Goal: Transaction & Acquisition: Book appointment/travel/reservation

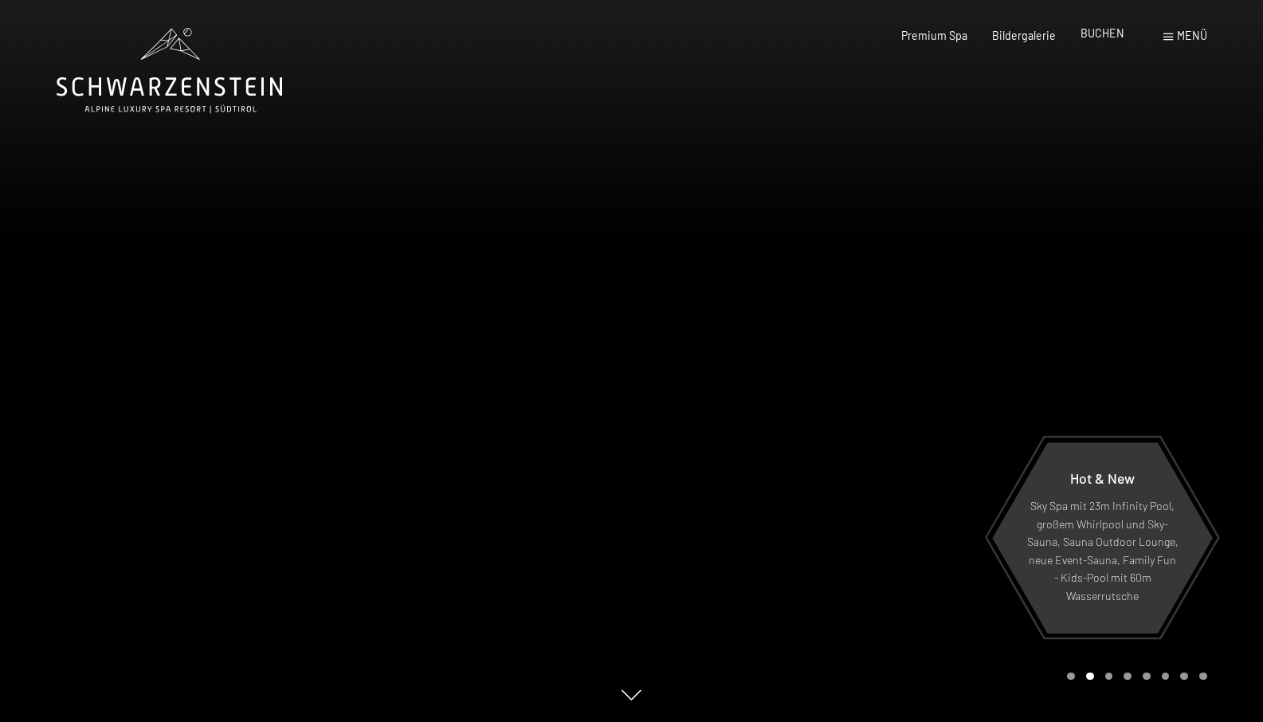
click at [1104, 32] on span "BUCHEN" at bounding box center [1103, 33] width 44 height 14
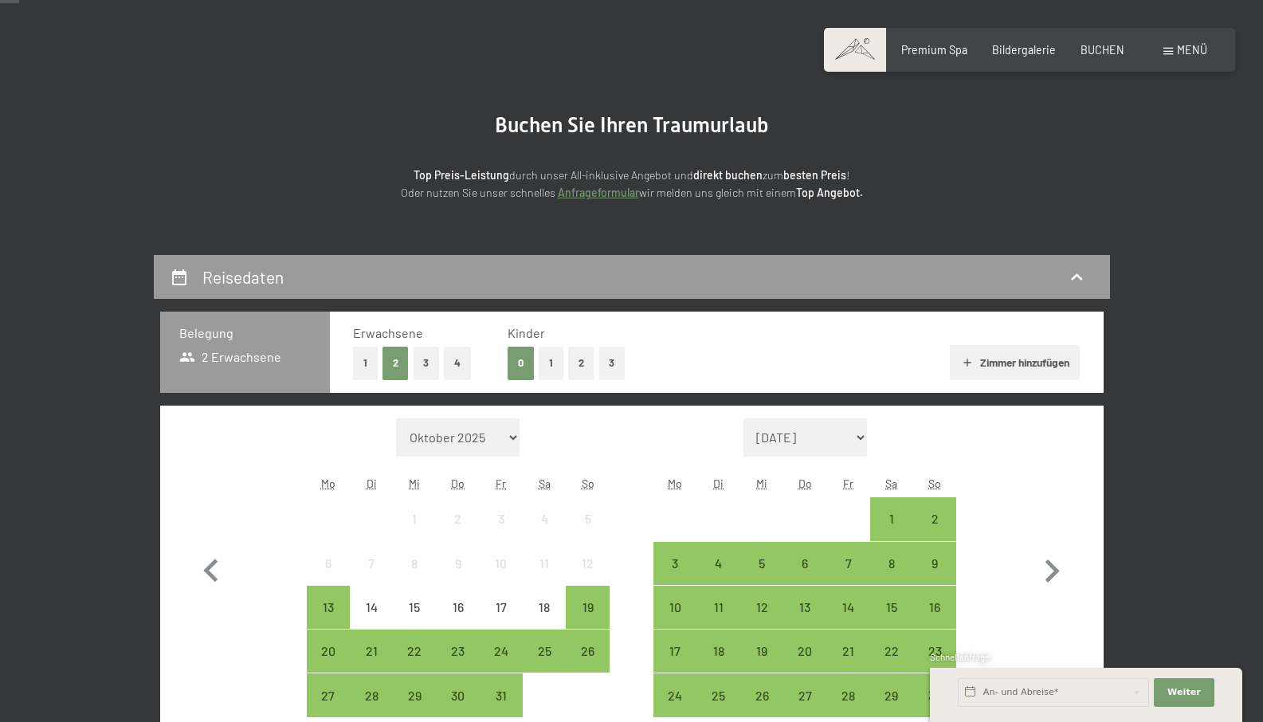
scroll to position [159, 0]
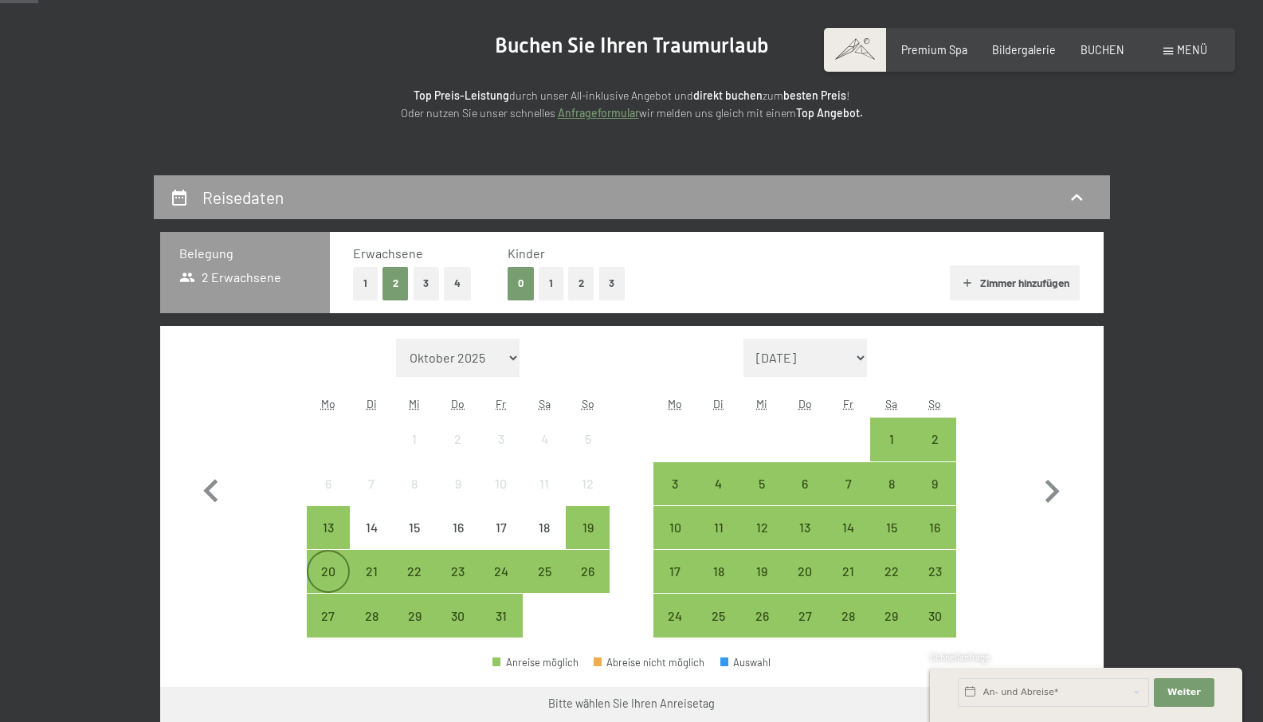
click at [338, 571] on div "20" at bounding box center [328, 585] width 40 height 40
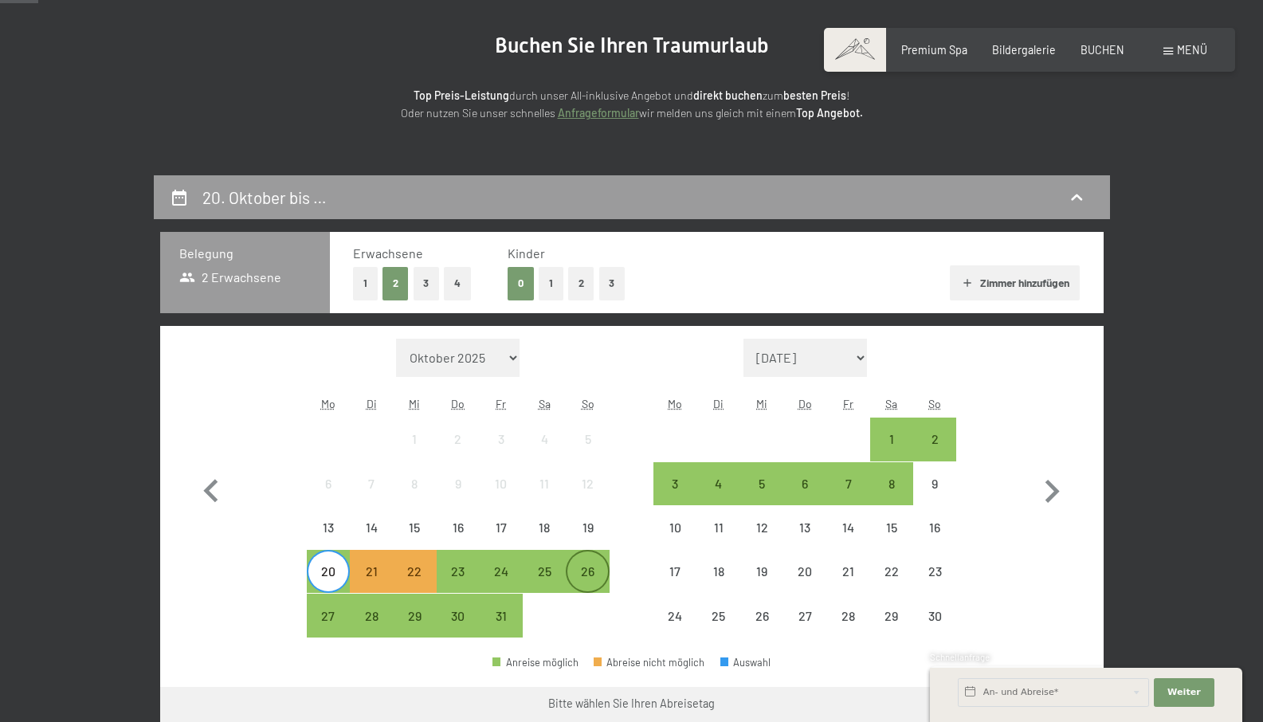
click at [586, 571] on div "26" at bounding box center [588, 585] width 40 height 40
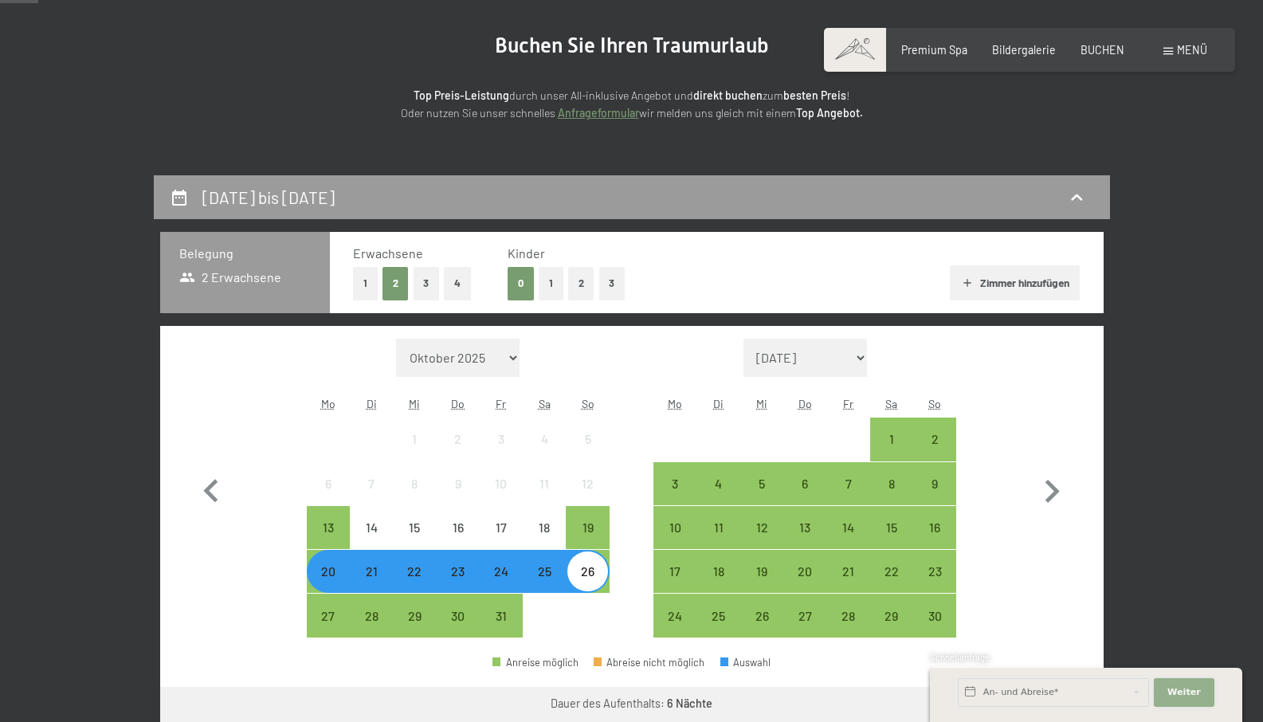
click at [1191, 693] on span "Weiter" at bounding box center [1184, 692] width 33 height 13
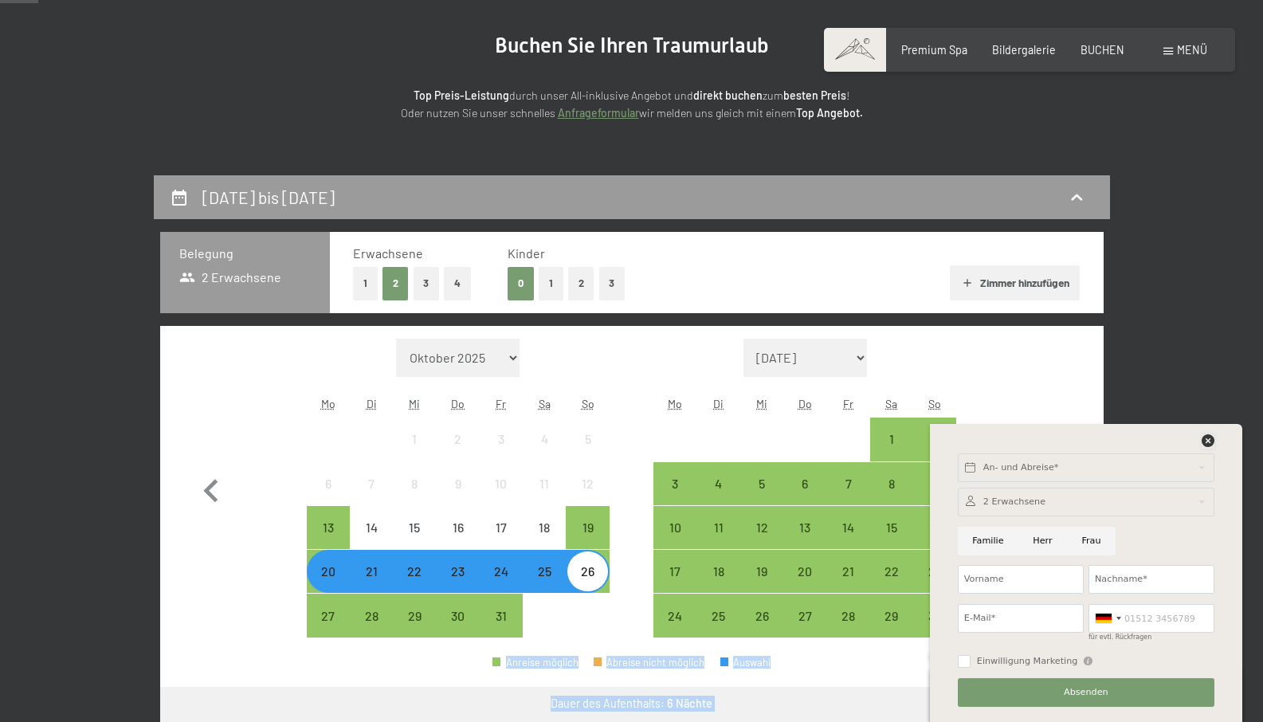
drag, startPoint x: 1210, startPoint y: 448, endPoint x: 1002, endPoint y: 332, distance: 238.0
click at [961, 284] on icon "button" at bounding box center [967, 283] width 13 height 13
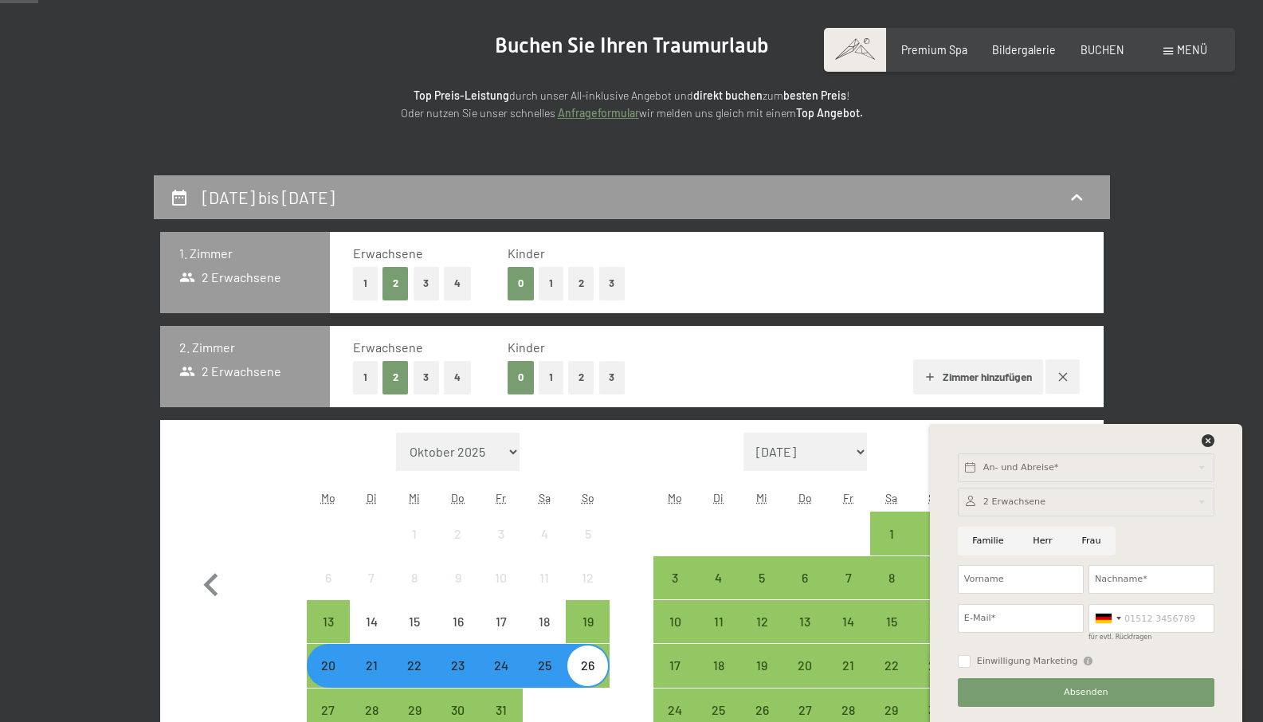
click at [1061, 374] on icon "button" at bounding box center [1063, 377] width 13 height 13
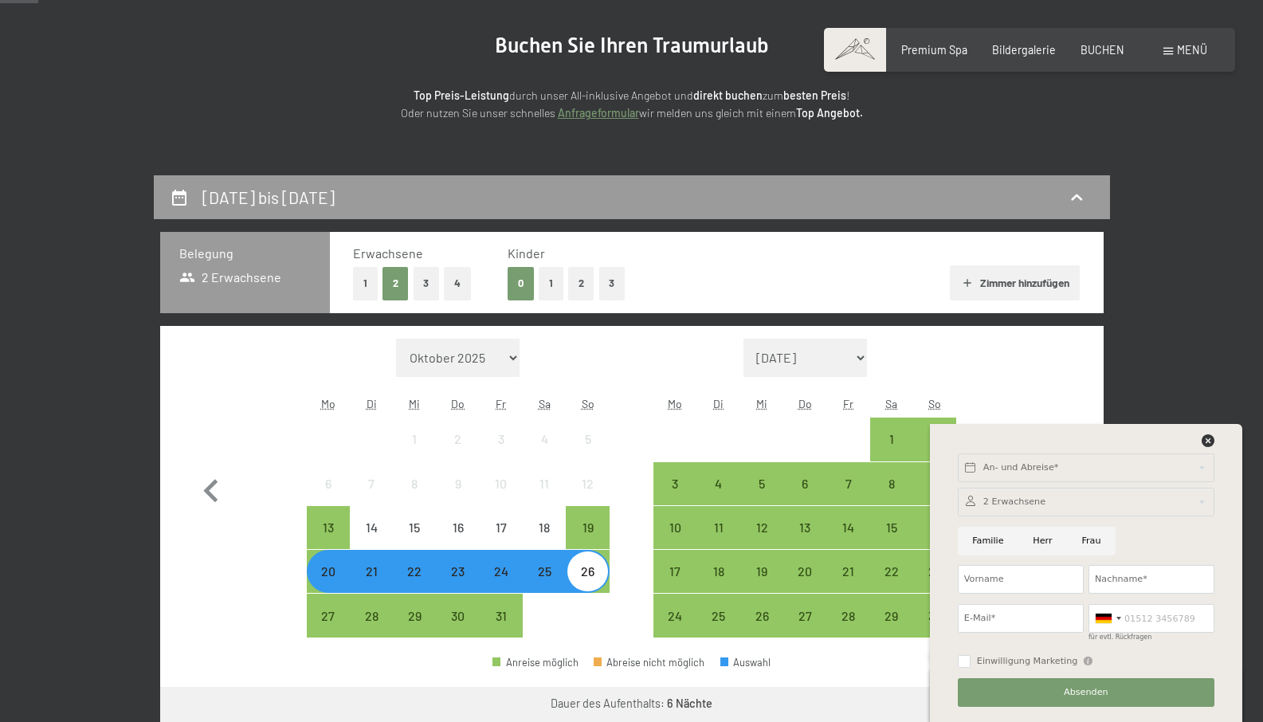
drag, startPoint x: 1059, startPoint y: 125, endPoint x: 1053, endPoint y: 115, distance: 11.8
click at [1057, 120] on section "Buchen Sie Ihren Traumurlaub Top Preis-Leistung durch unser All-inklusive Angeb…" at bounding box center [631, 78] width 1263 height 194
click at [941, 48] on span "Premium Spa" at bounding box center [935, 48] width 66 height 14
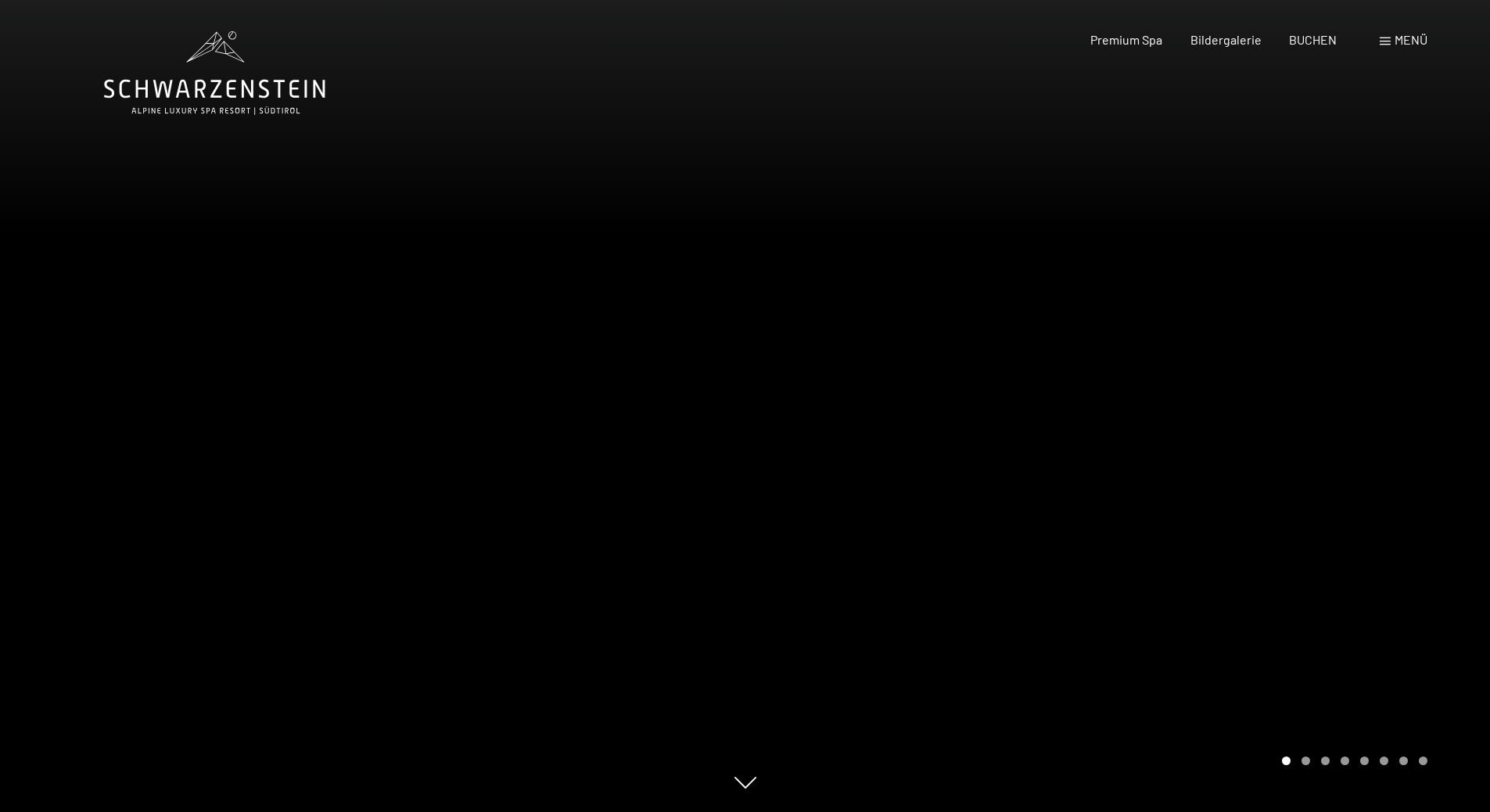
click at [1239, 38] on div "Buchen Anfragen Premium Spa Bildergalerie BUCHEN Menü DE IT EN Gutschein Bilder…" at bounding box center [1230, 40] width 391 height 18
click at [1239, 38] on span at bounding box center [1384, 41] width 11 height 8
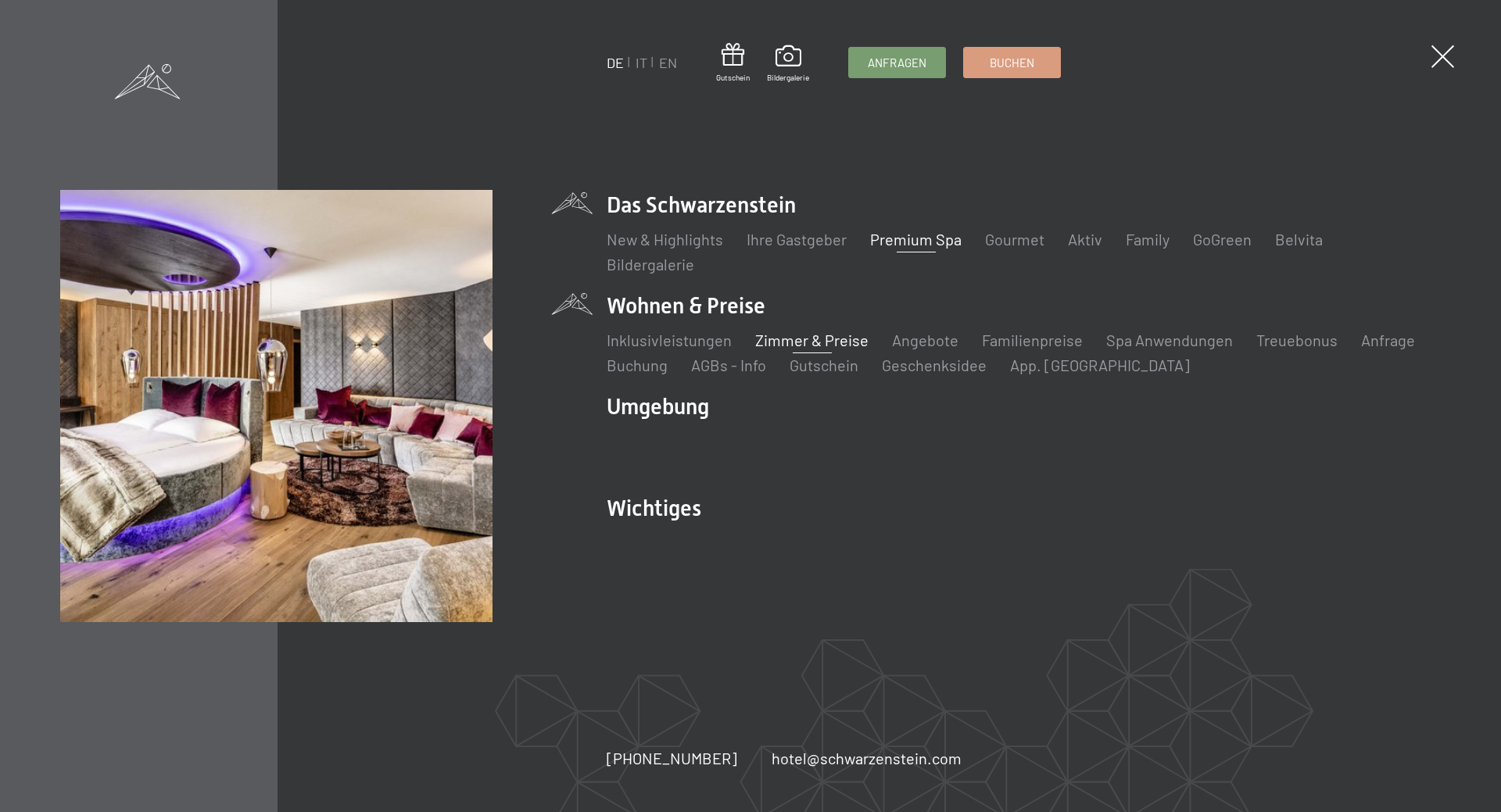
click at [789, 337] on link "Zimmer & Preise" at bounding box center [812, 339] width 114 height 19
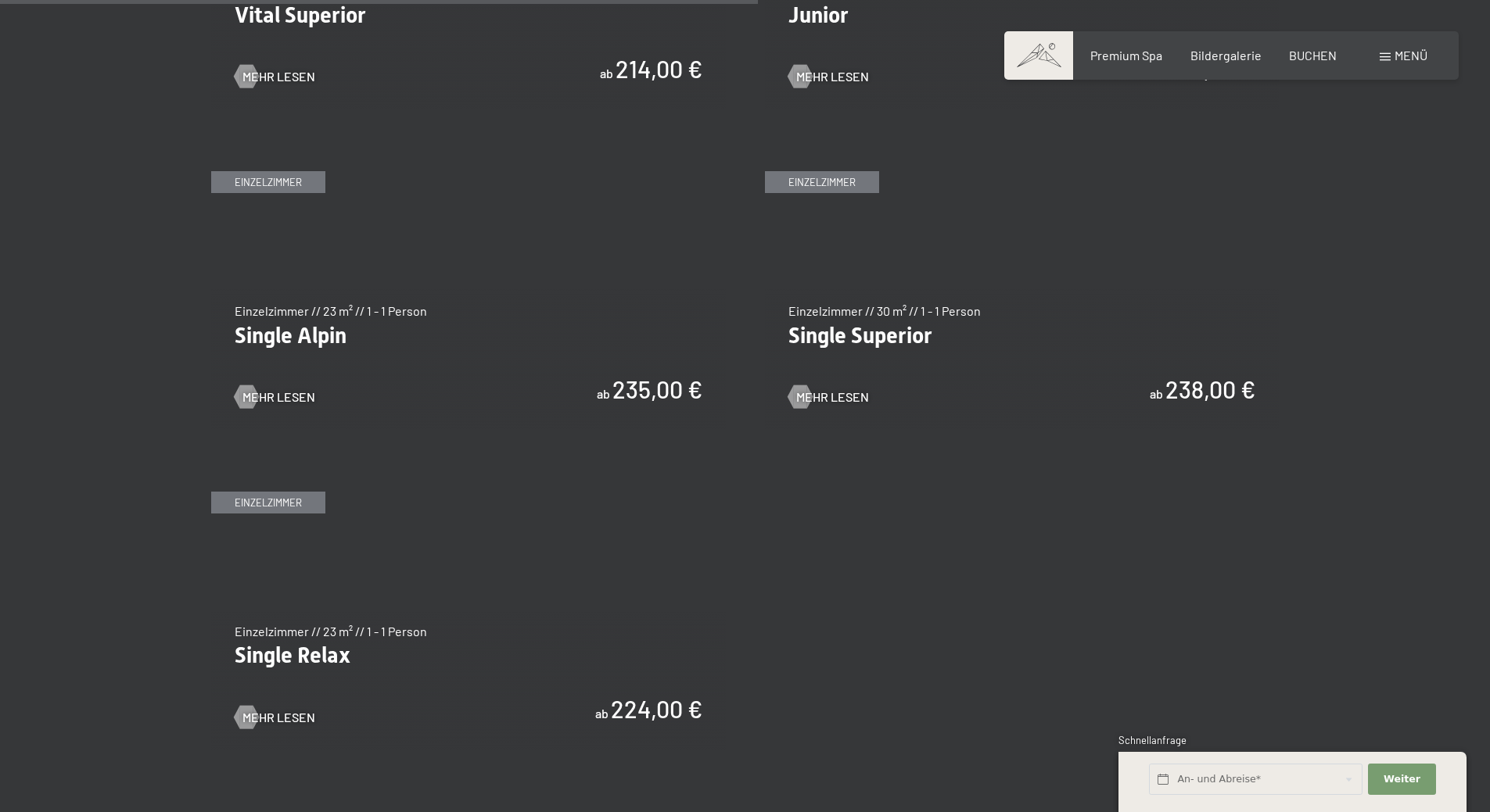
scroll to position [2189, 0]
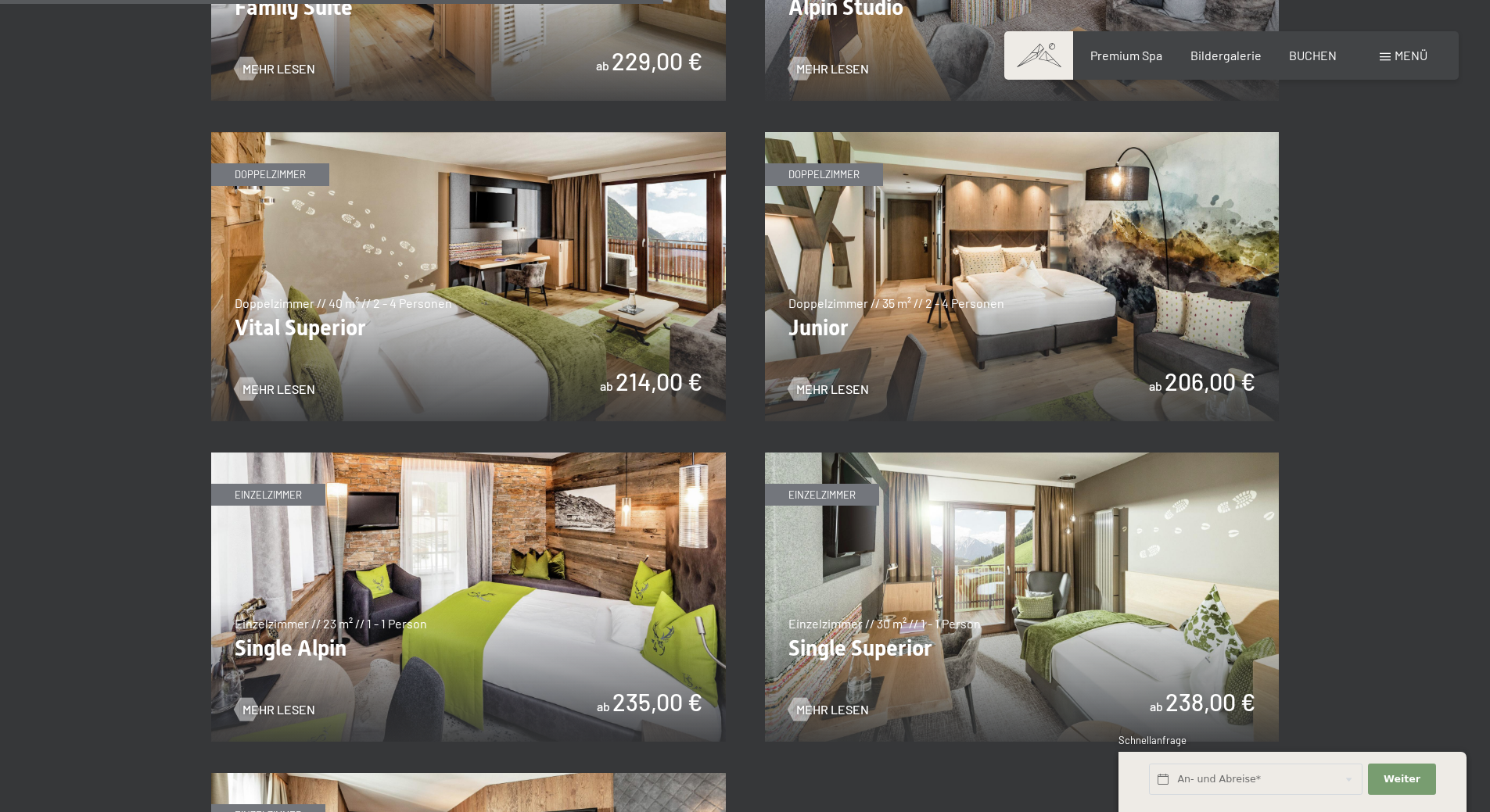
click at [1189, 374] on img at bounding box center [1022, 277] width 515 height 289
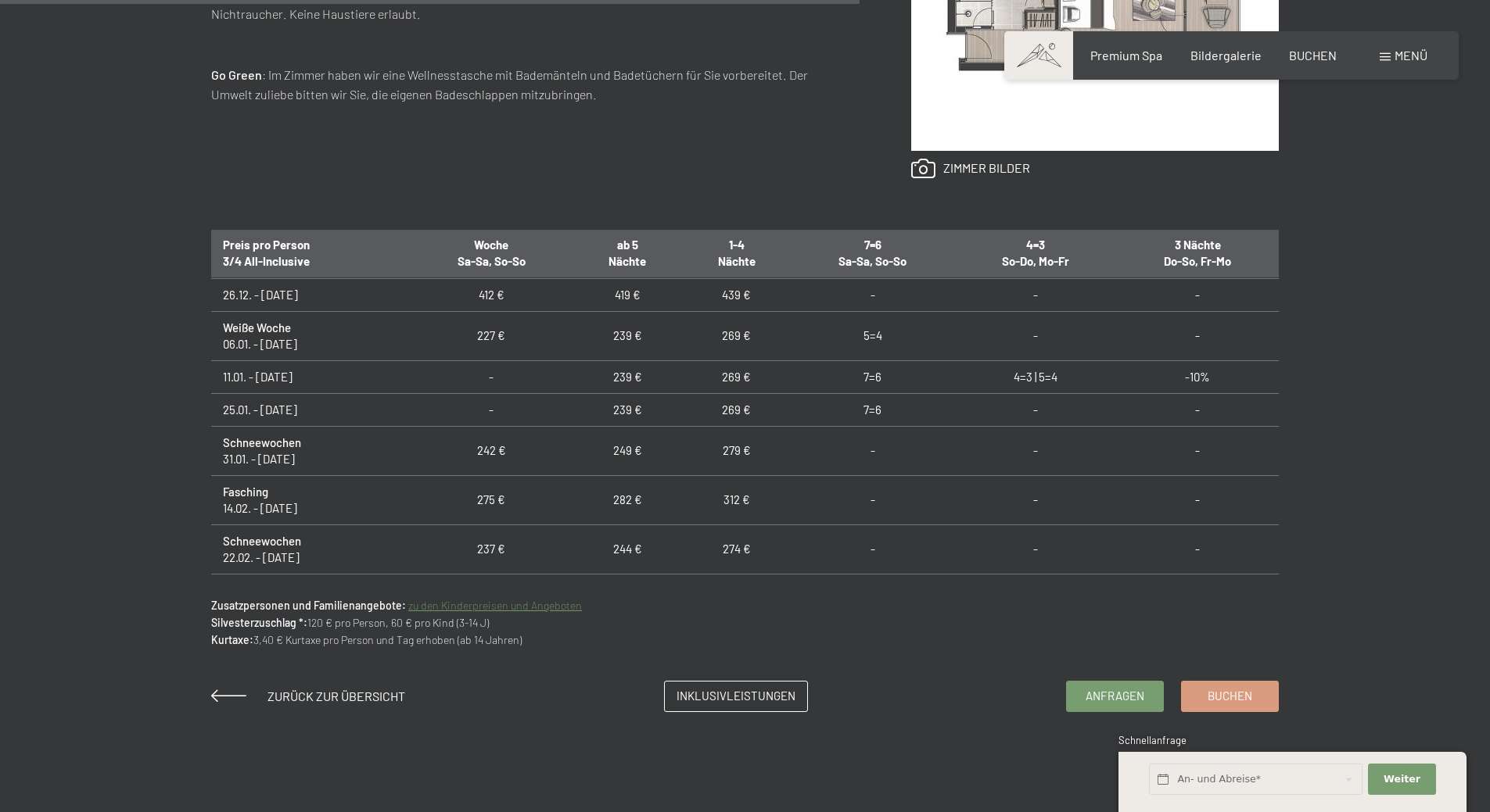
scroll to position [1173, 0]
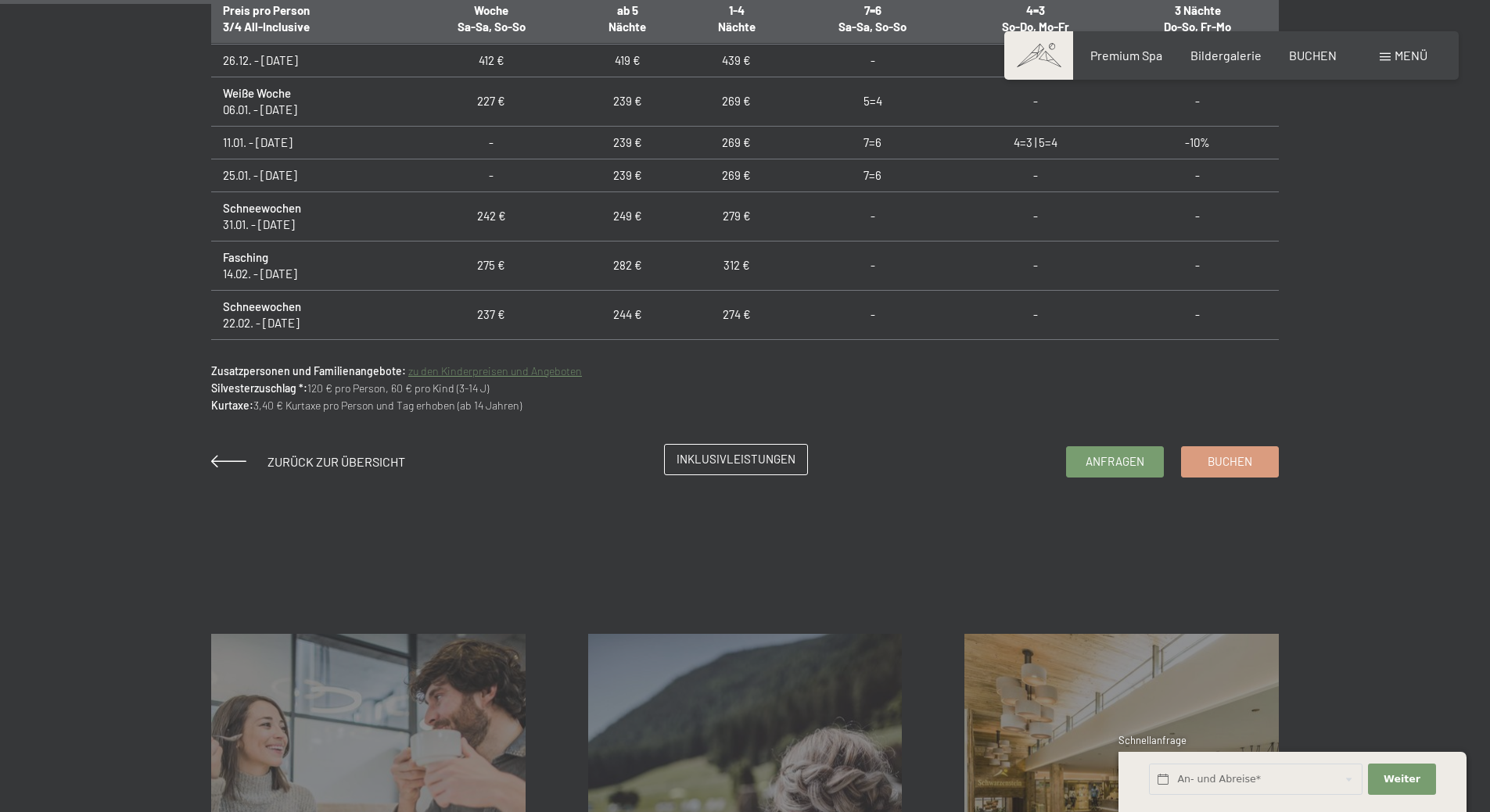
click at [677, 468] on link "Inklusivleistungen" at bounding box center [736, 460] width 142 height 29
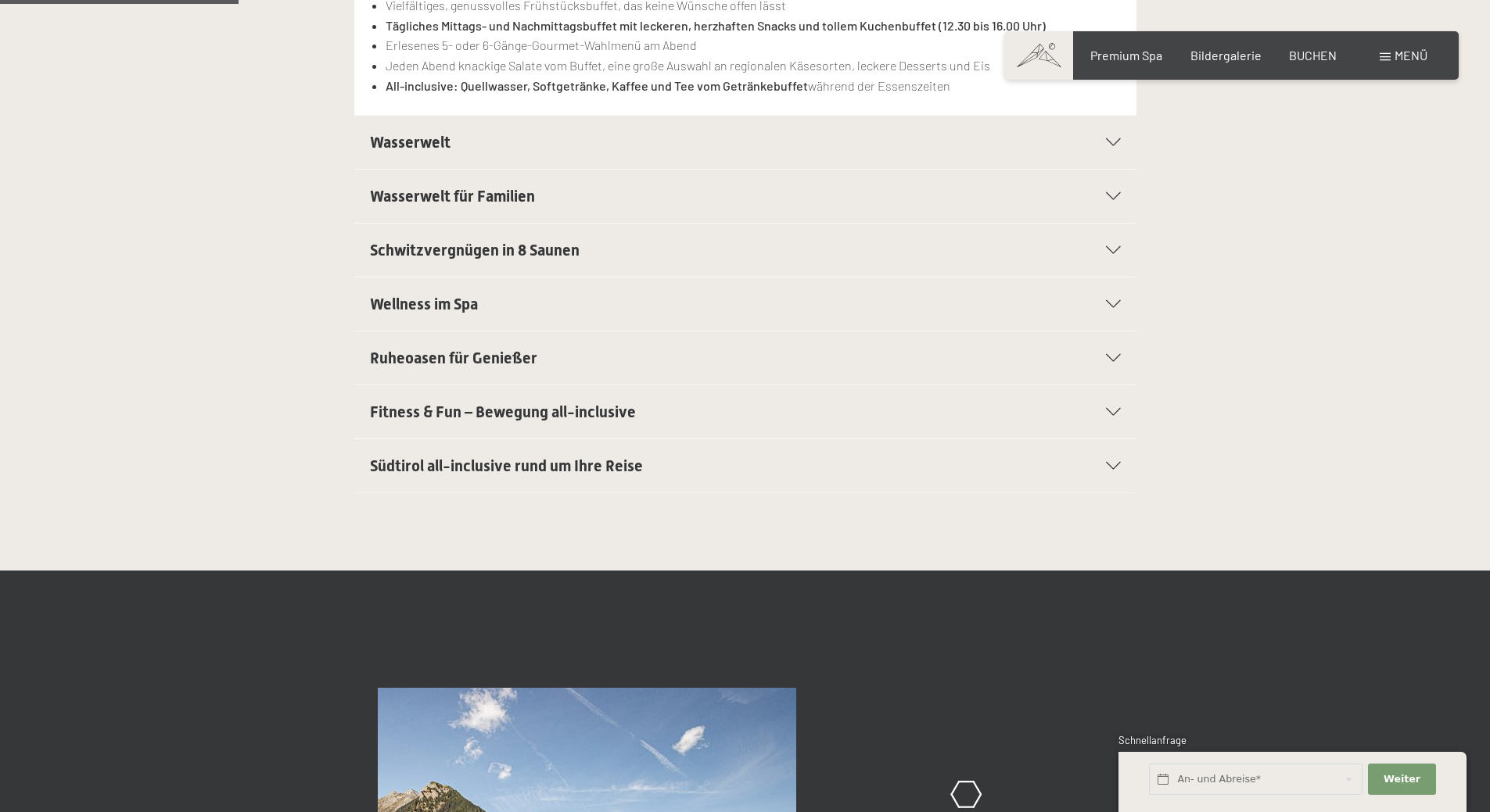
scroll to position [234, 0]
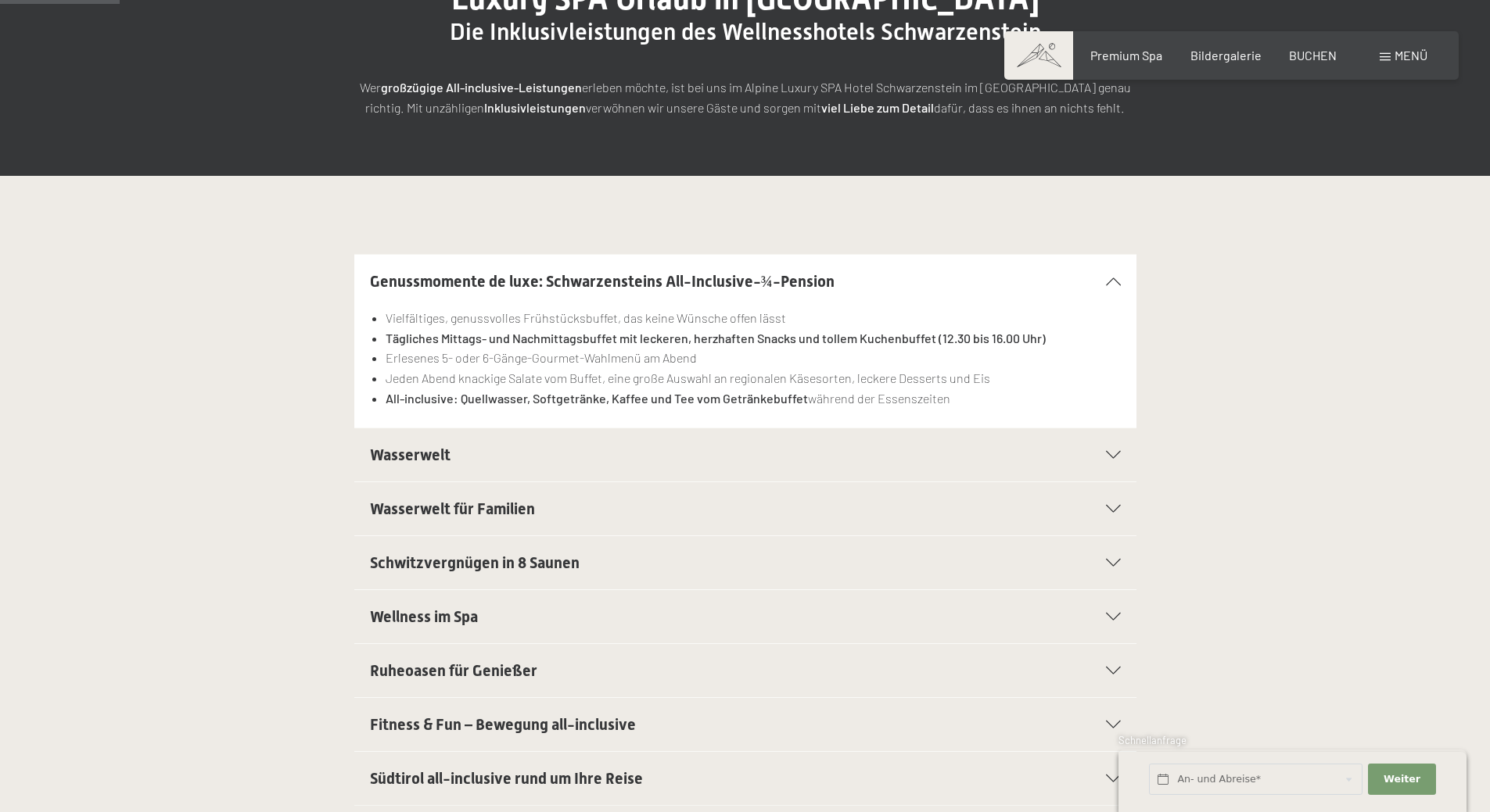
click at [1108, 455] on icon at bounding box center [1112, 455] width 15 height 8
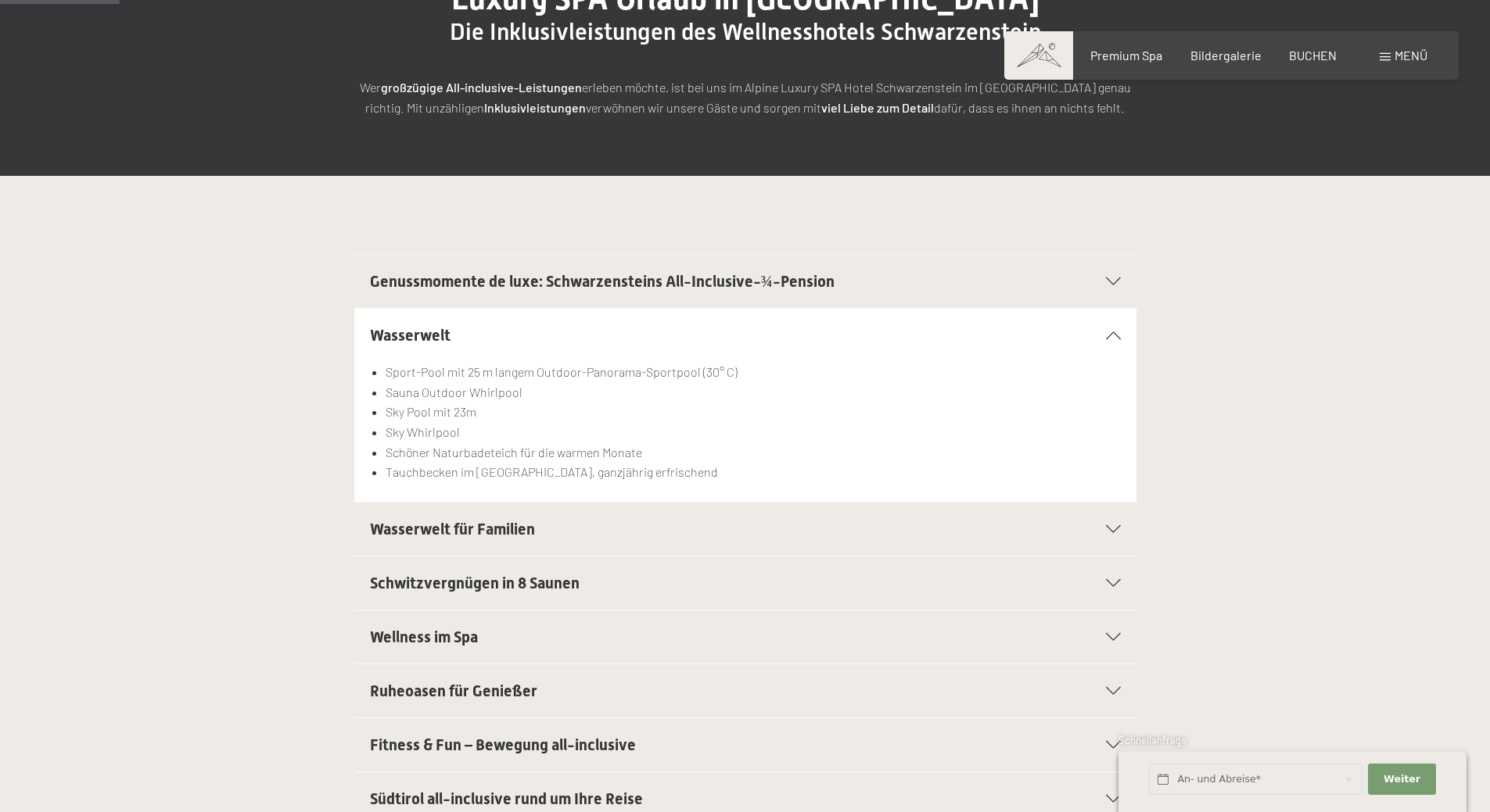
click at [1119, 337] on icon at bounding box center [1112, 335] width 15 height 8
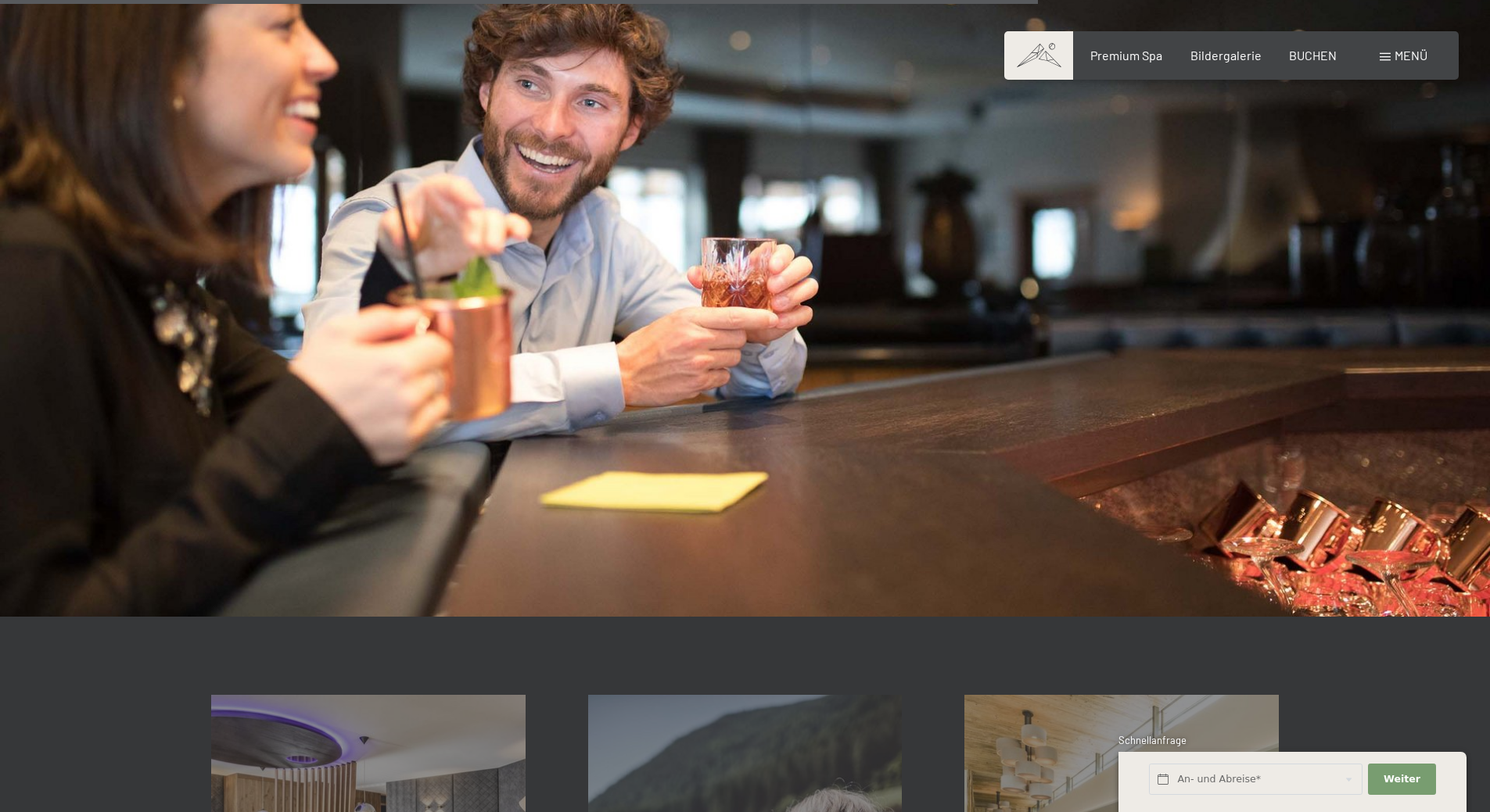
scroll to position [2580, 0]
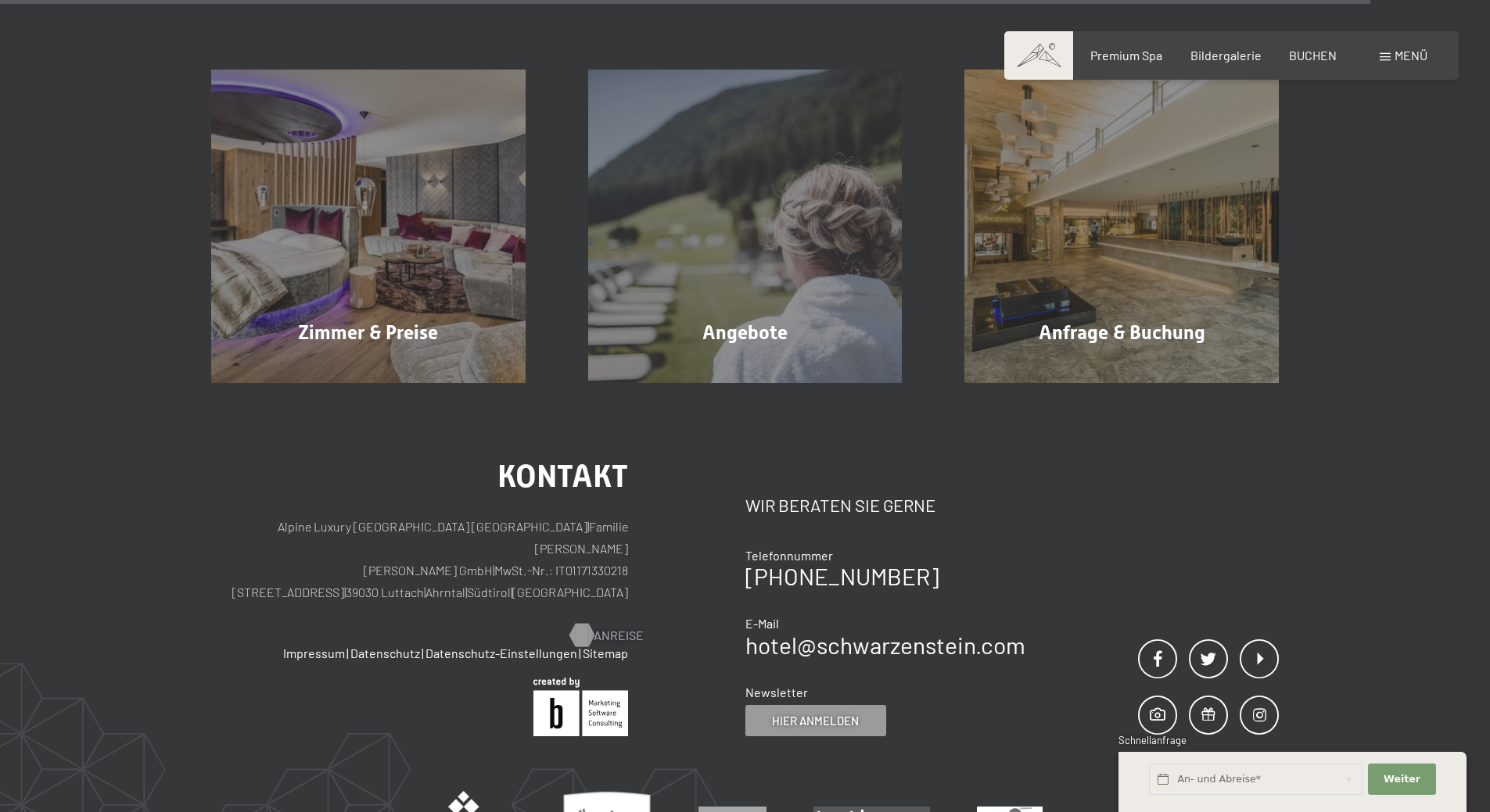
click at [584, 624] on div at bounding box center [582, 635] width 14 height 24
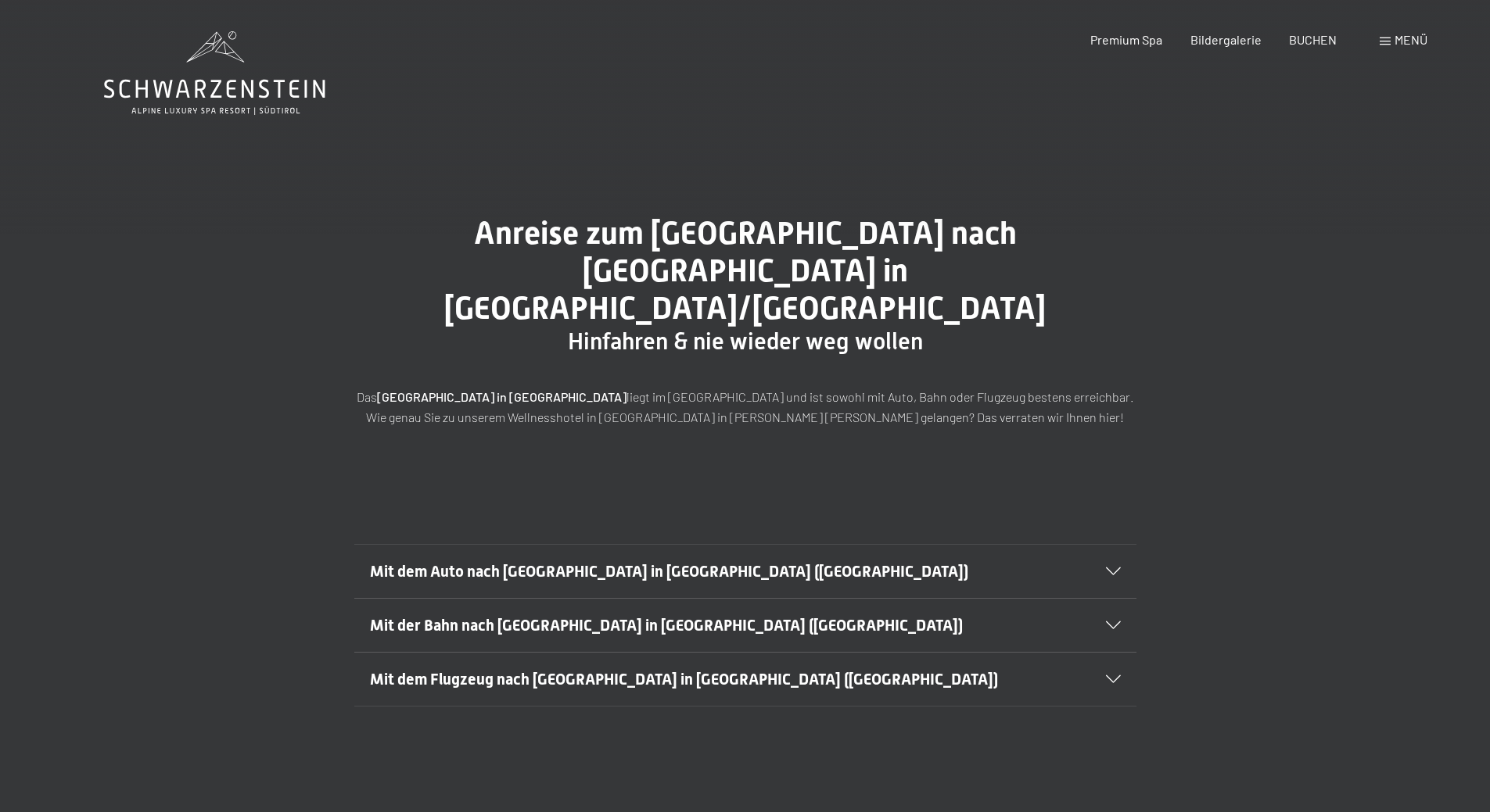
click at [638, 562] on span "Mit dem Auto nach [GEOGRAPHIC_DATA] in [GEOGRAPHIC_DATA] ([GEOGRAPHIC_DATA])" at bounding box center [669, 571] width 598 height 19
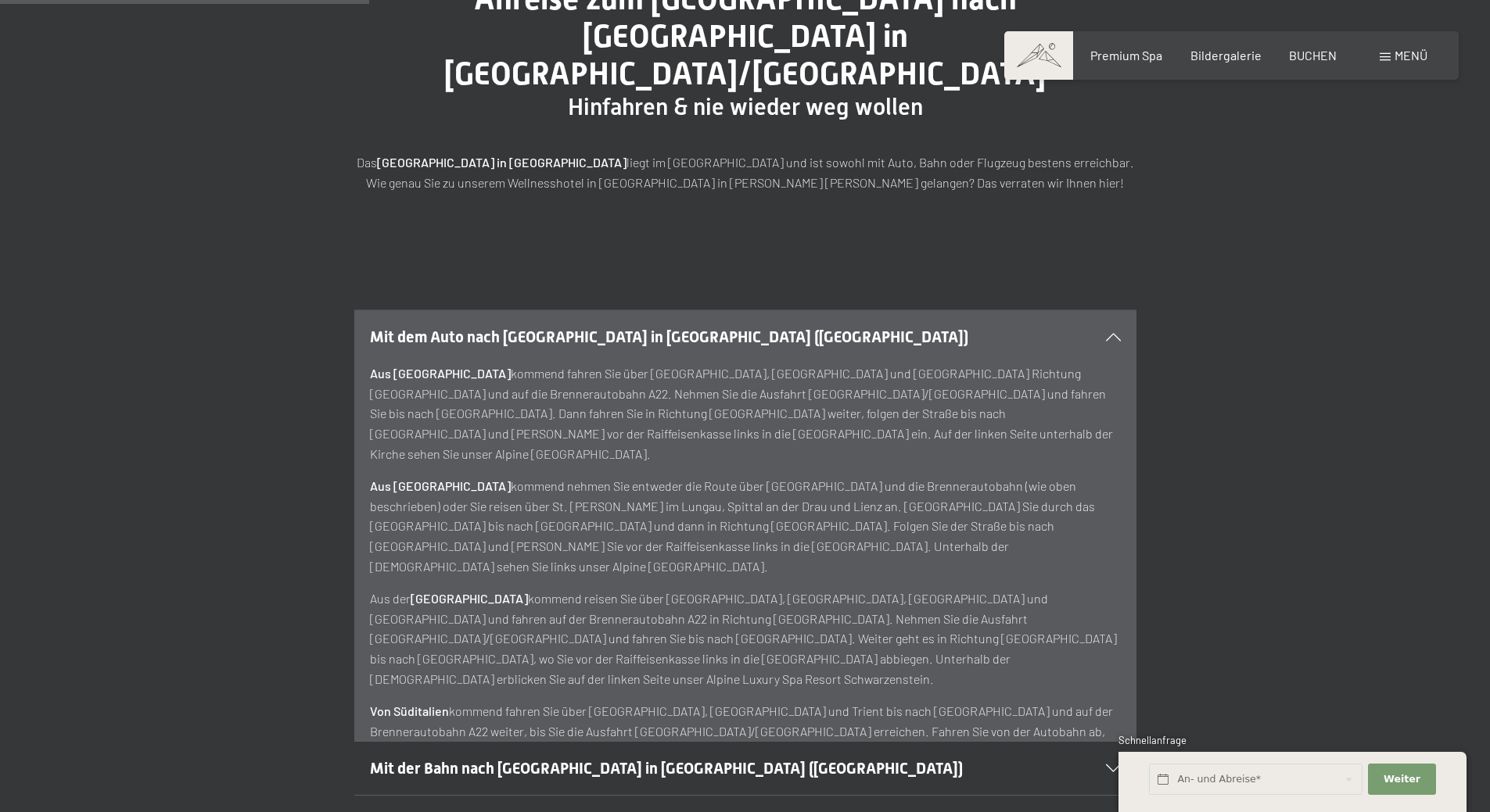
scroll to position [860, 0]
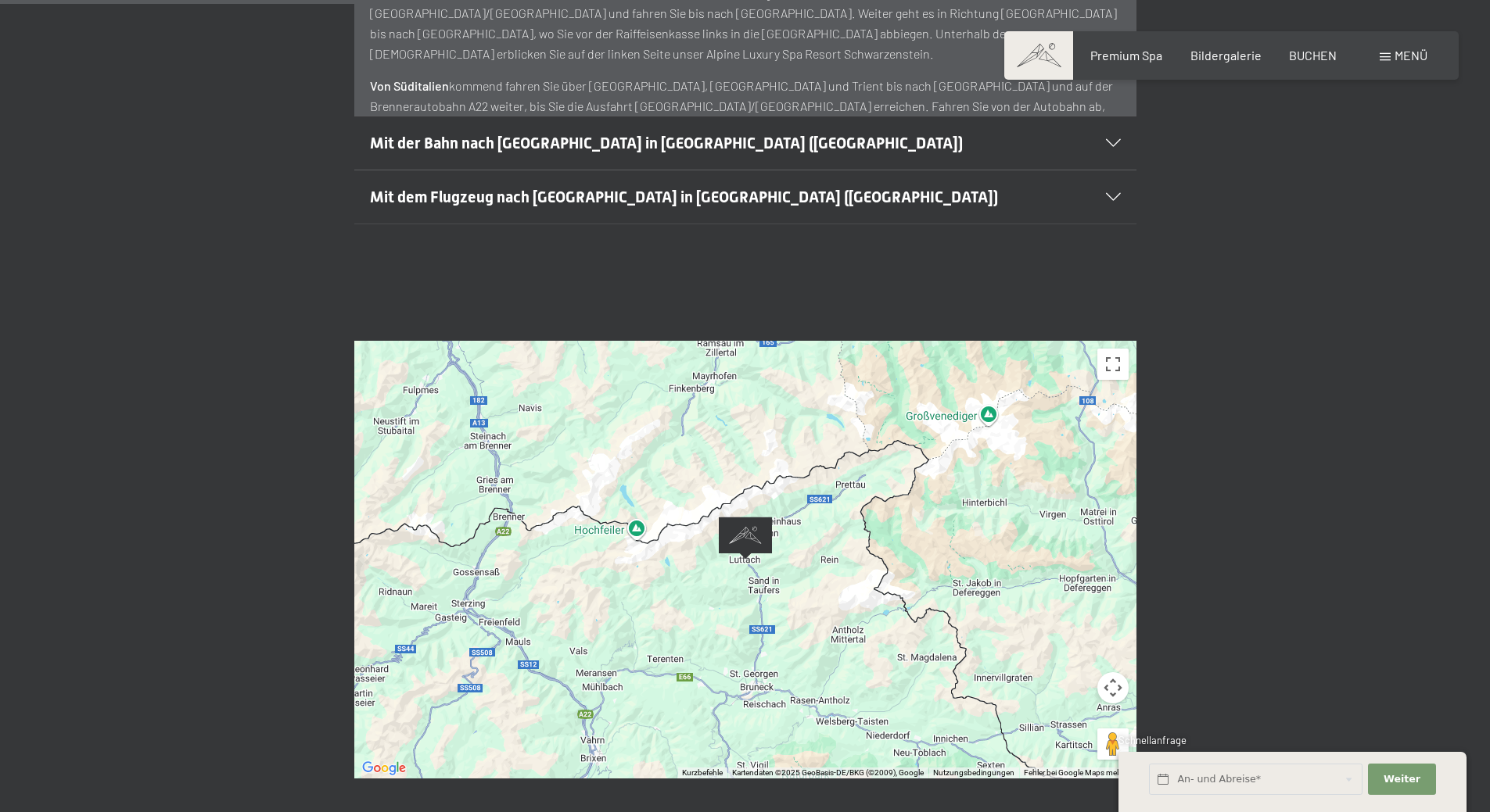
click at [722, 538] on div at bounding box center [745, 560] width 782 height 437
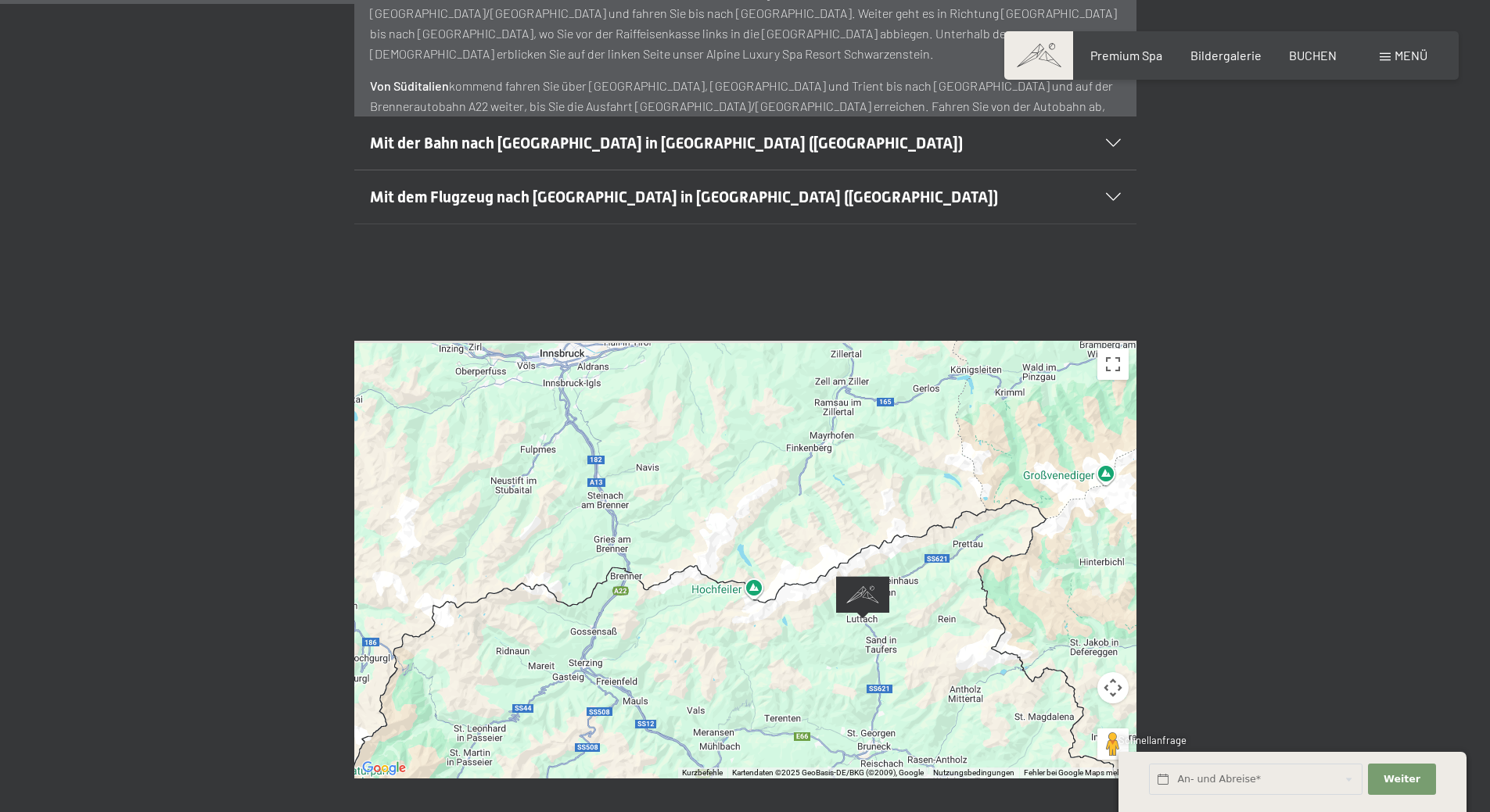
drag, startPoint x: 724, startPoint y: 539, endPoint x: 842, endPoint y: 599, distance: 132.4
click at [842, 599] on div at bounding box center [745, 560] width 782 height 437
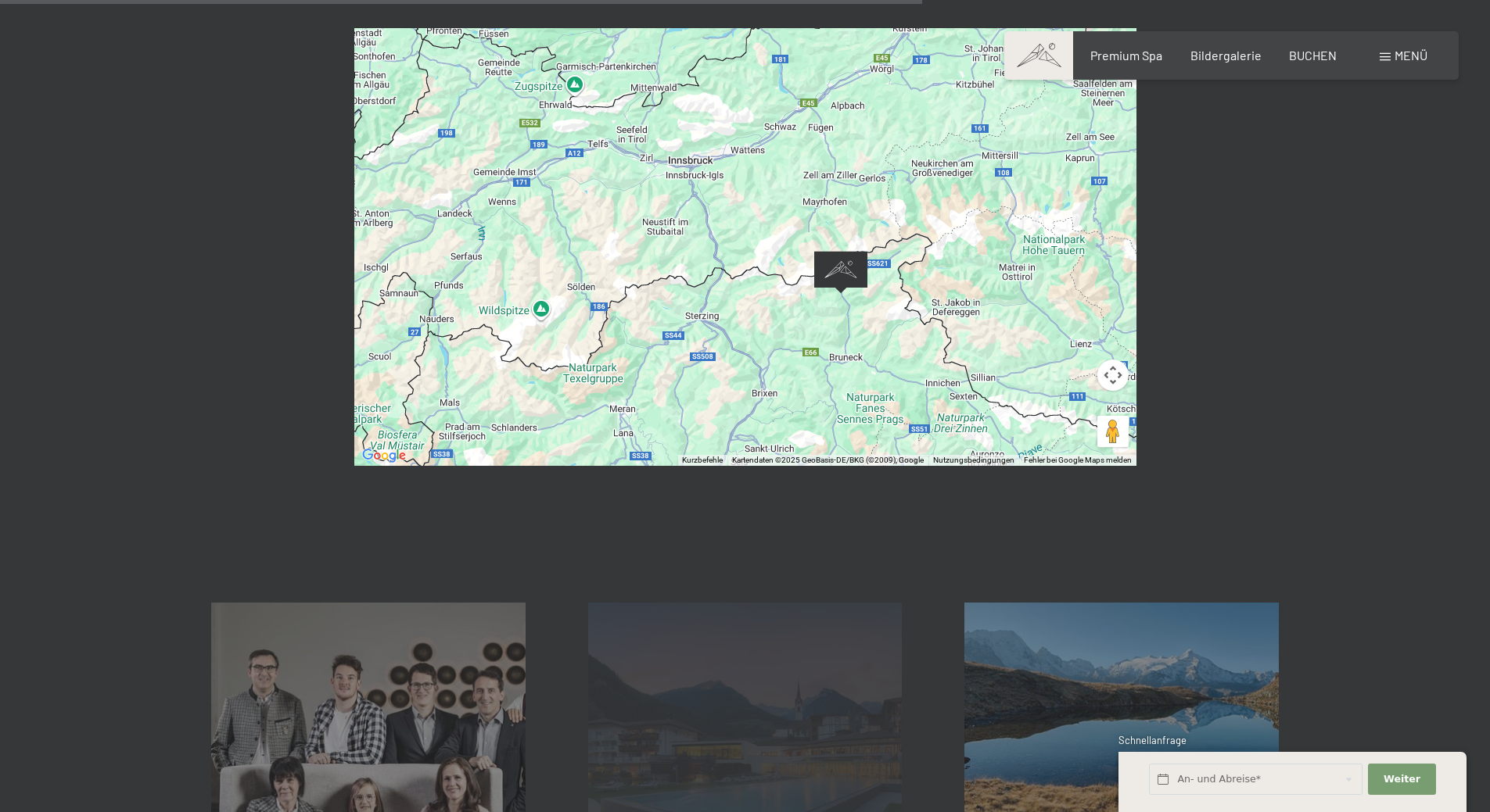
scroll to position [1720, 0]
